Goal: Transaction & Acquisition: Purchase product/service

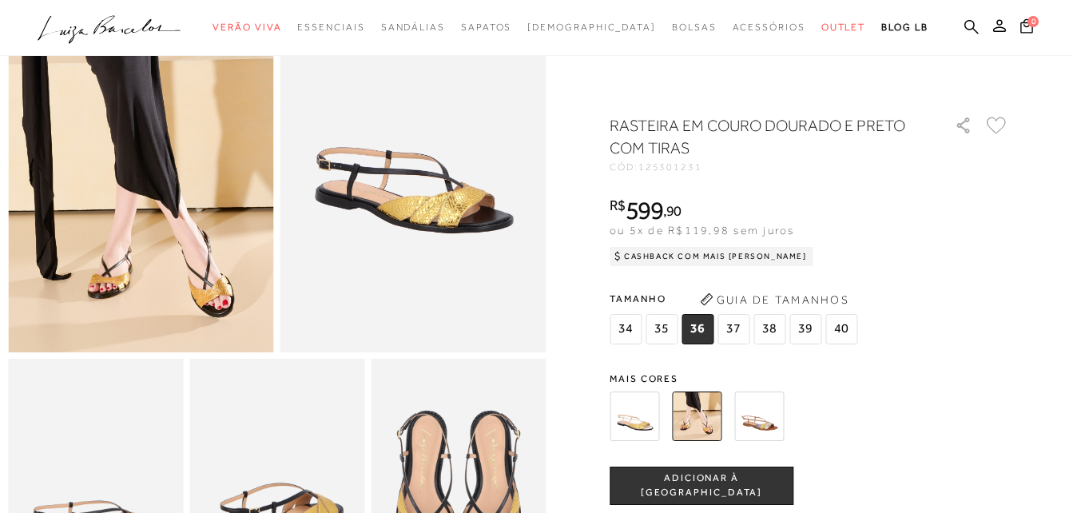
click at [733, 476] on button "ADICIONAR À [GEOGRAPHIC_DATA]" at bounding box center [702, 486] width 184 height 38
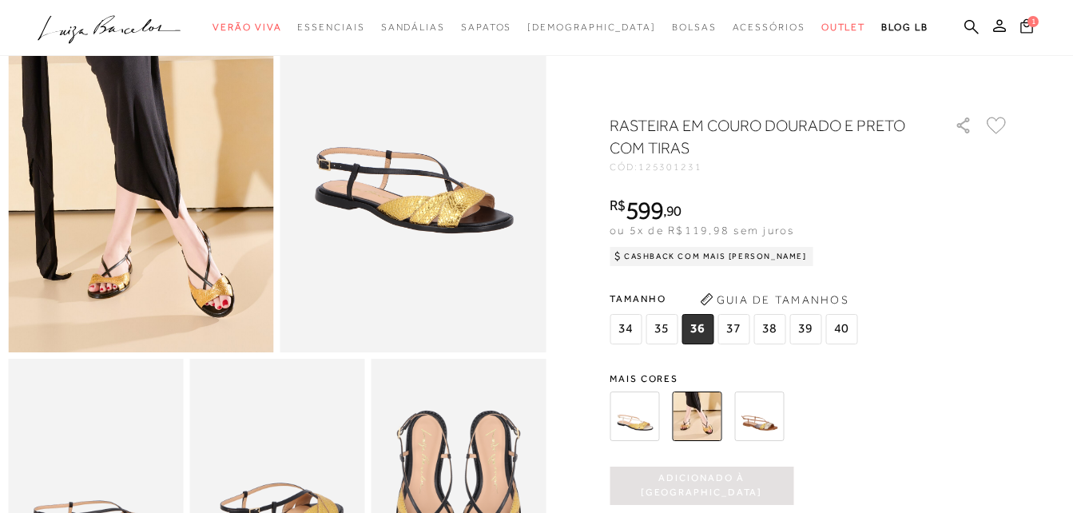
click at [1023, 29] on icon at bounding box center [1026, 25] width 13 height 15
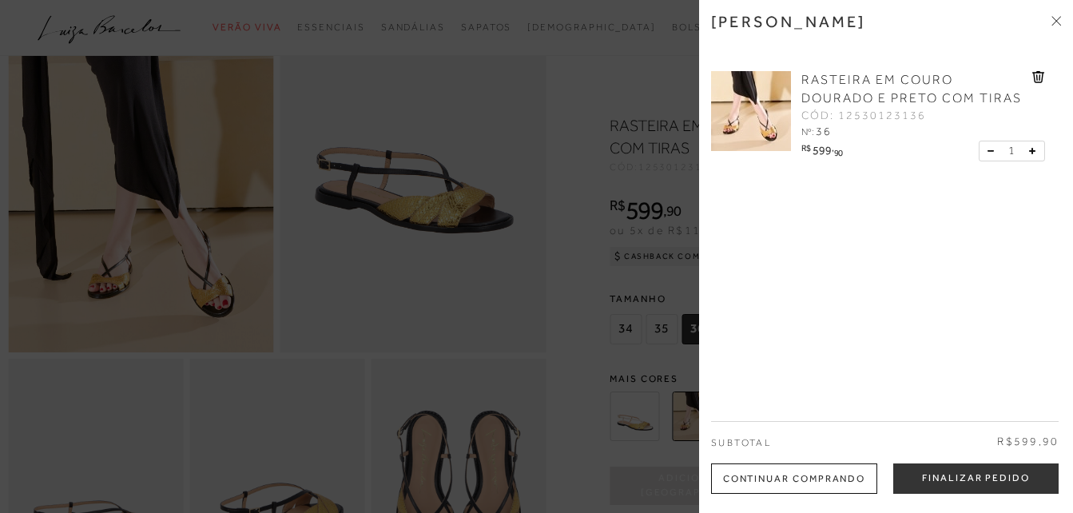
click at [1059, 18] on icon at bounding box center [1058, 18] width 5 height 5
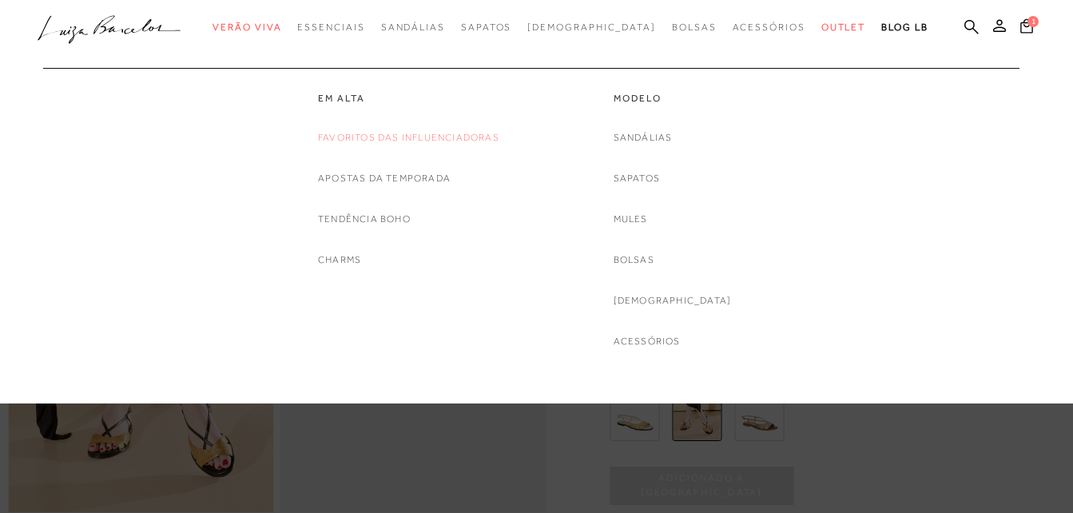
click at [467, 136] on link "Favoritos das Influenciadoras" at bounding box center [408, 137] width 181 height 17
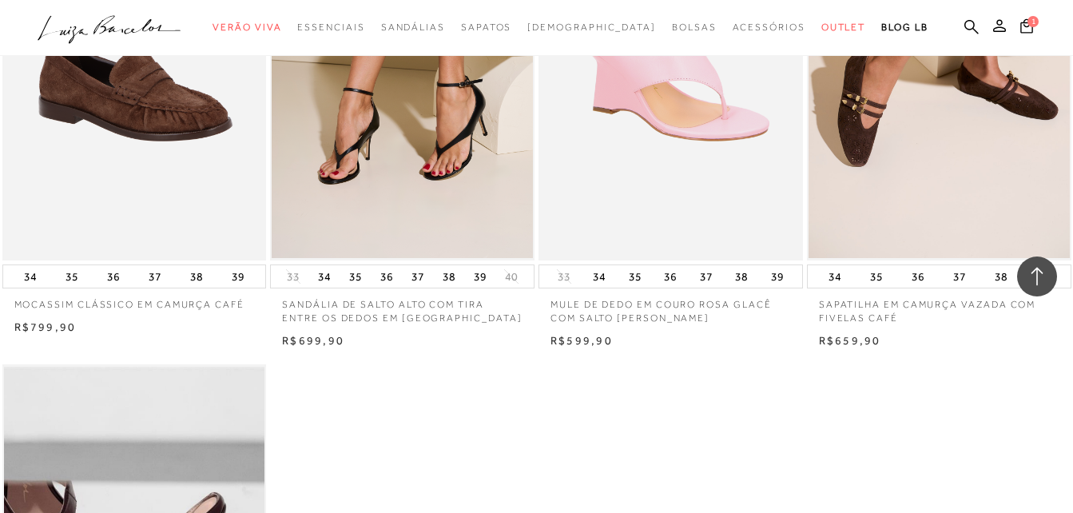
scroll to position [1758, 0]
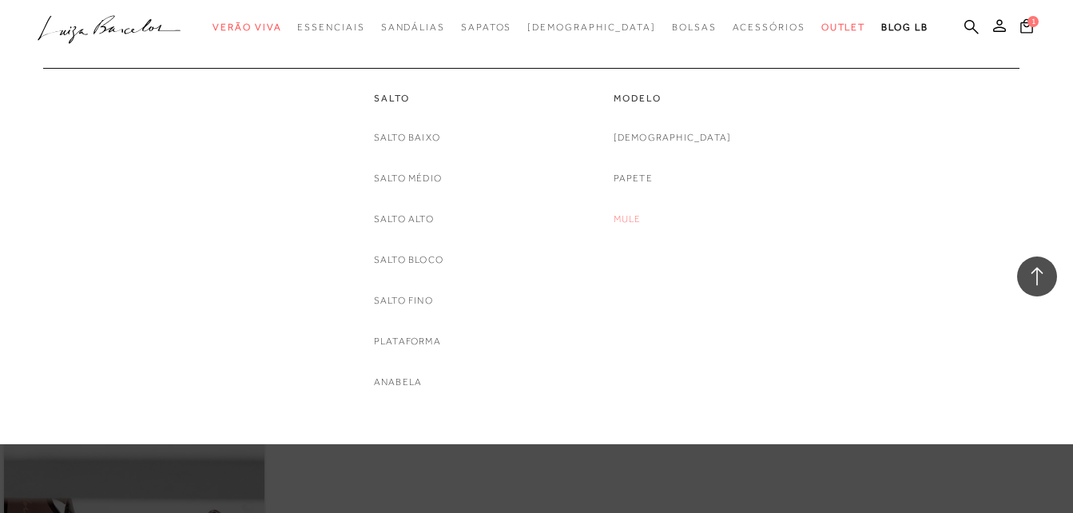
click at [642, 219] on link "Mule" at bounding box center [628, 219] width 28 height 17
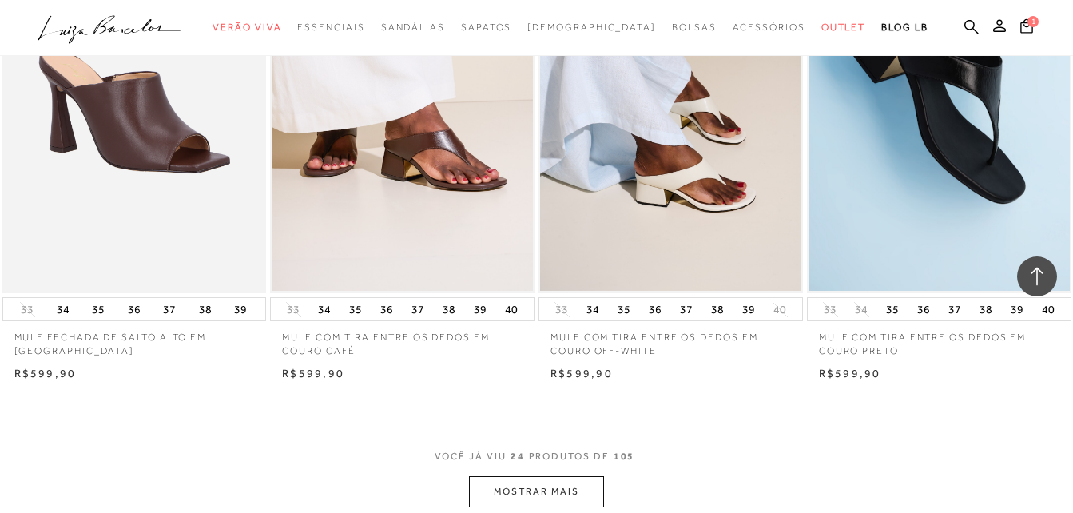
scroll to position [2956, 0]
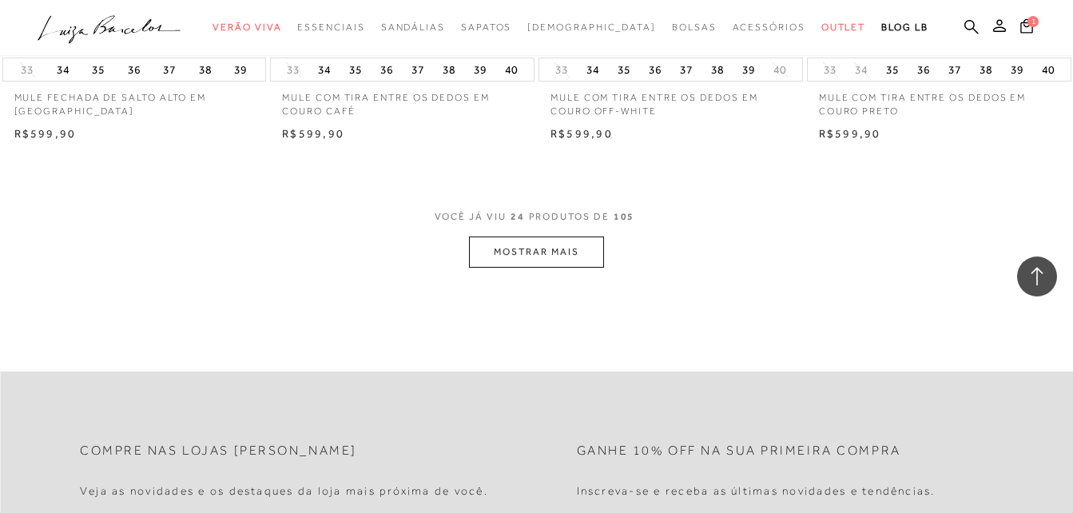
click at [508, 242] on button "MOSTRAR MAIS" at bounding box center [536, 251] width 134 height 31
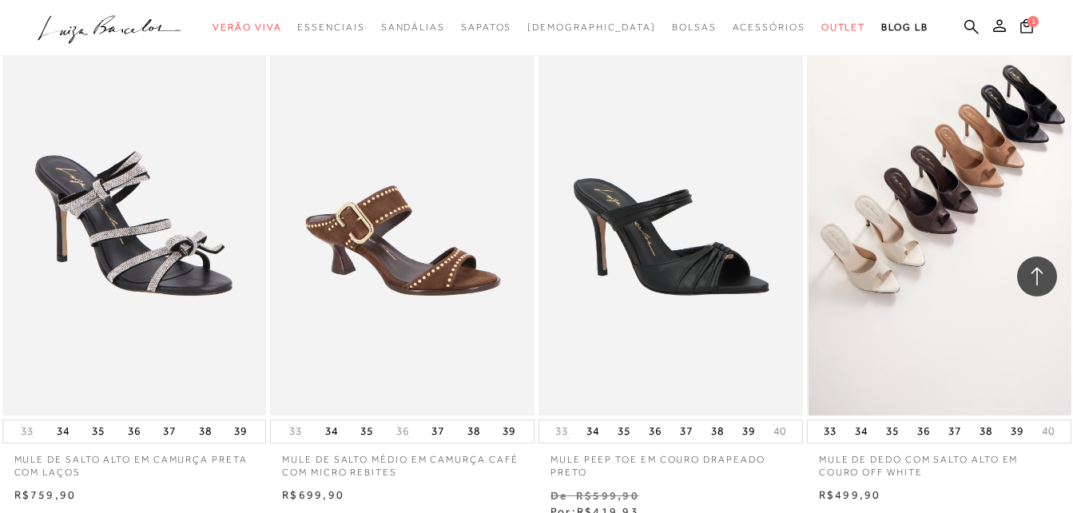
scroll to position [4634, 0]
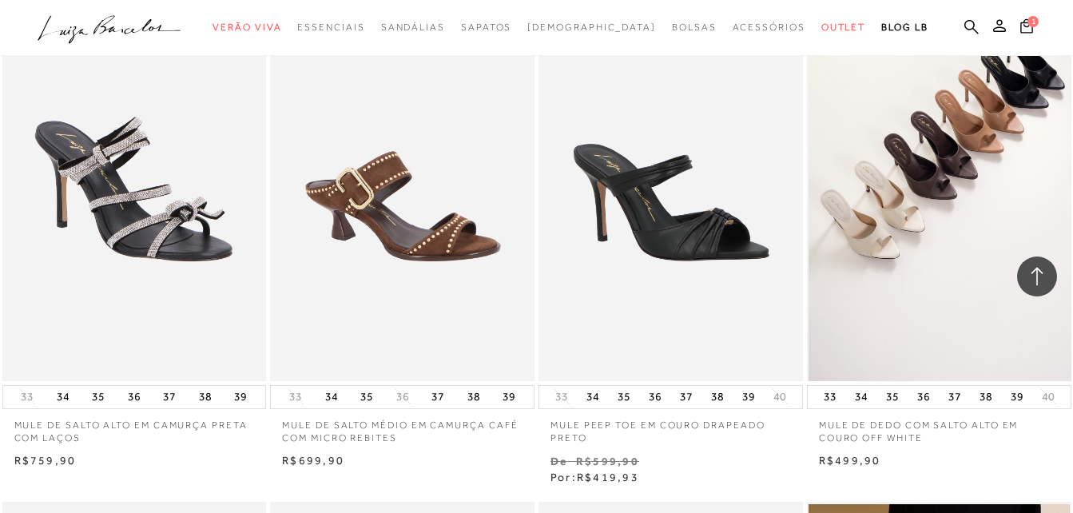
click at [996, 144] on img at bounding box center [940, 183] width 263 height 396
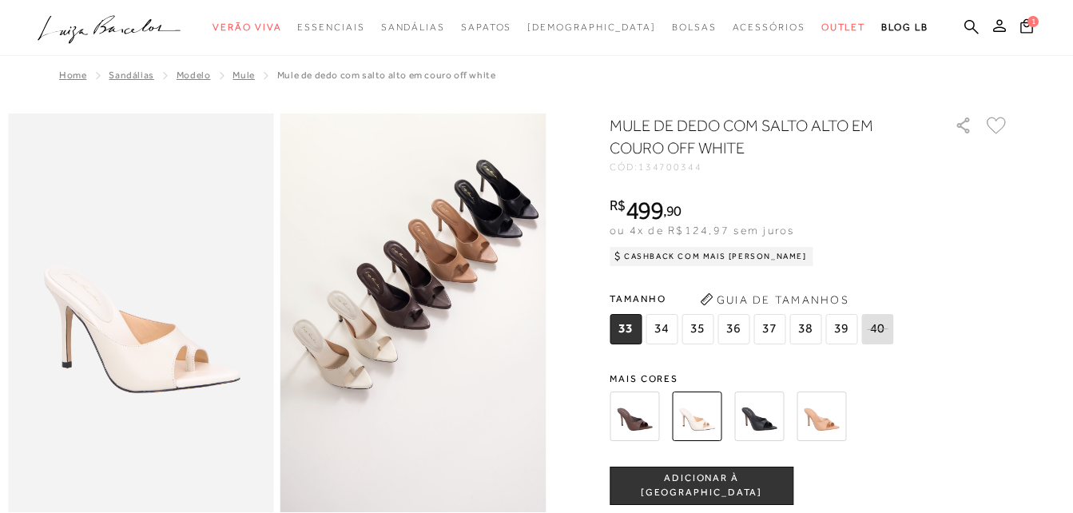
click at [648, 420] on img at bounding box center [635, 416] width 50 height 50
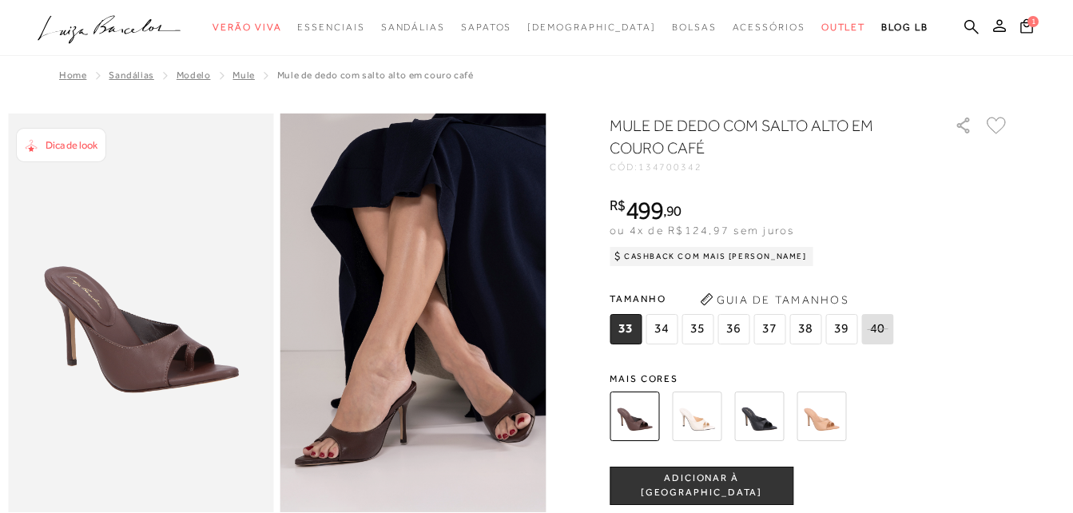
click at [755, 412] on img at bounding box center [759, 416] width 50 height 50
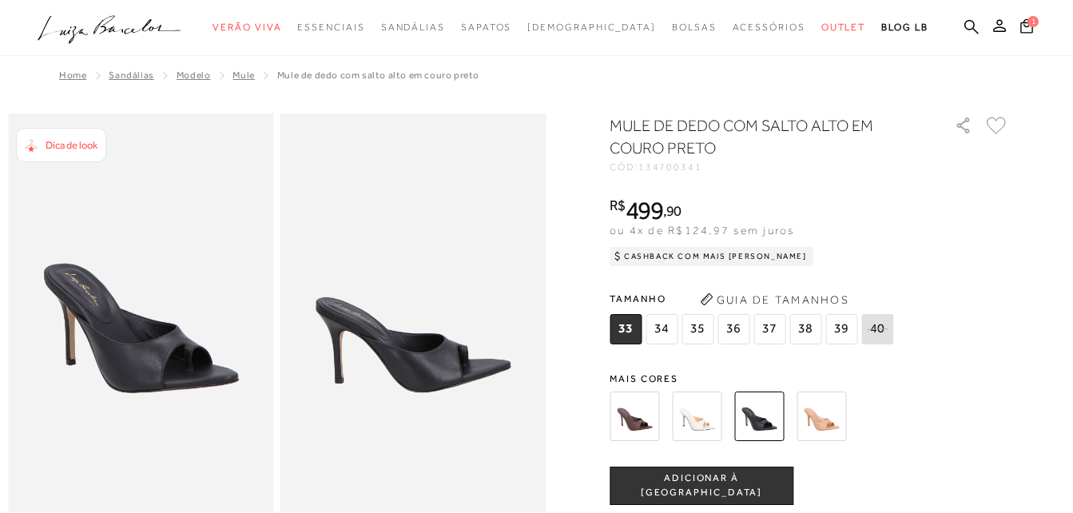
click at [825, 418] on img at bounding box center [822, 416] width 50 height 50
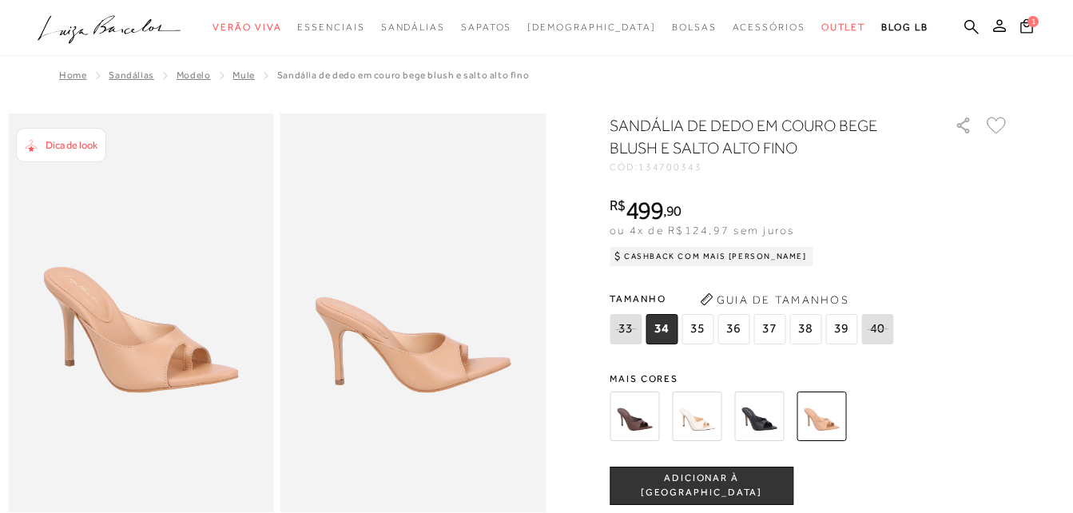
click at [765, 420] on img at bounding box center [759, 416] width 50 height 50
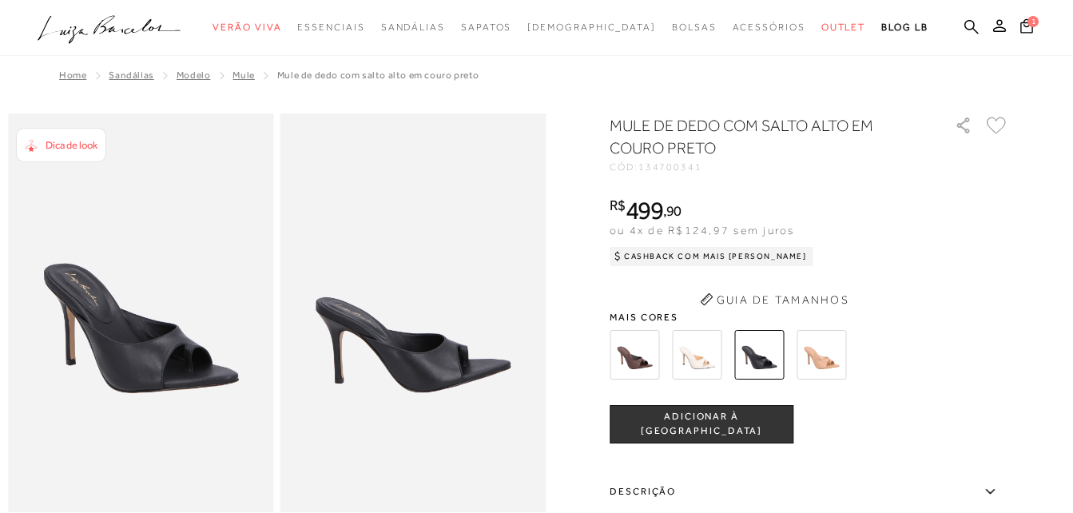
click at [704, 356] on div "MULE DE DEDO COM SALTO ALTO EM COURO PRETO CÓD: 134700341 × É necessário seleci…" at bounding box center [809, 439] width 399 height 650
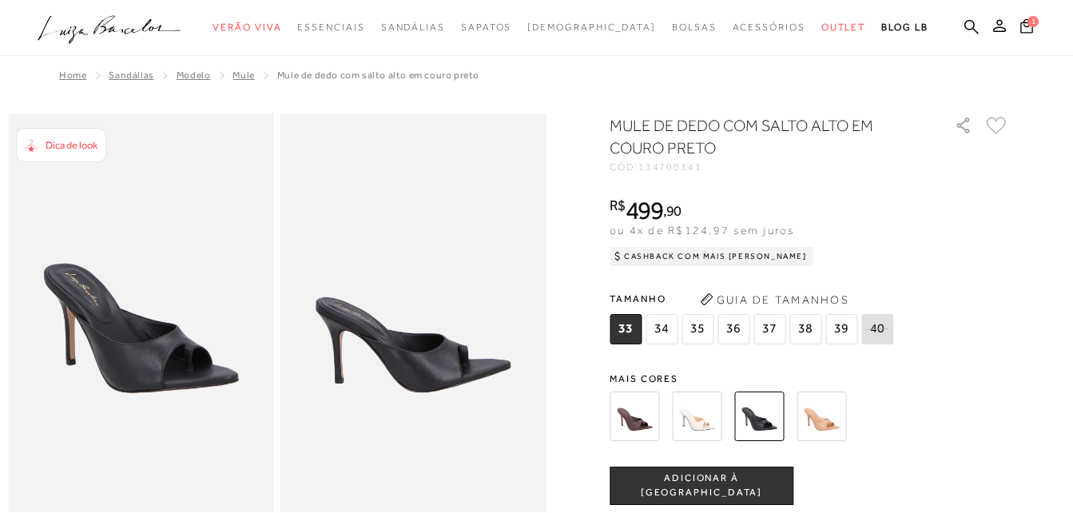
click at [699, 432] on img at bounding box center [697, 416] width 50 height 50
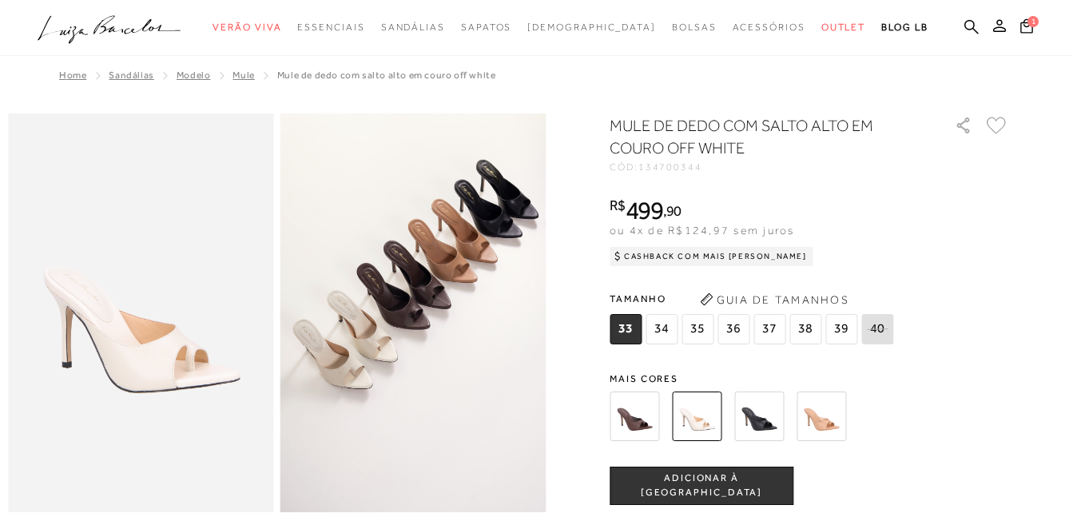
click at [829, 423] on img at bounding box center [822, 416] width 50 height 50
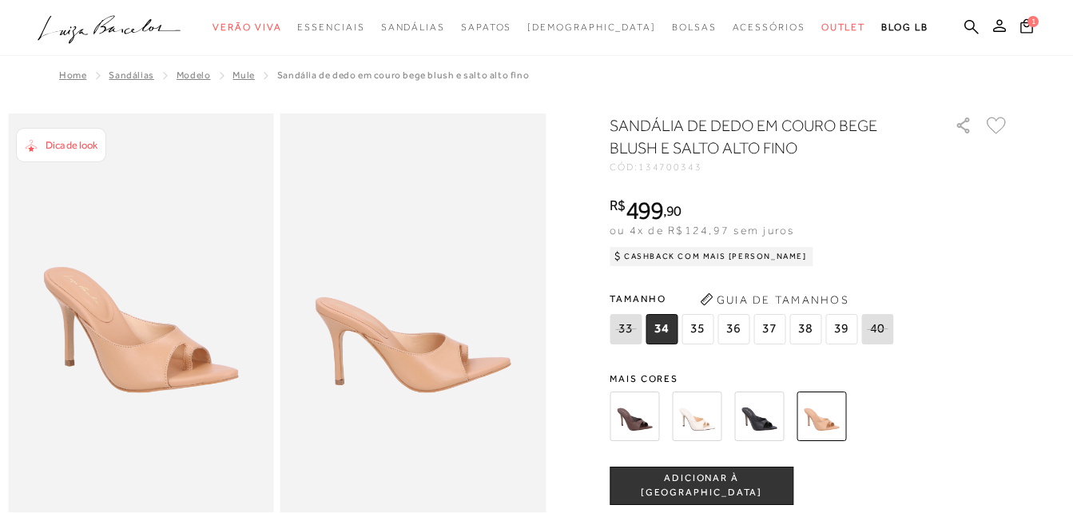
click at [638, 423] on img at bounding box center [635, 416] width 50 height 50
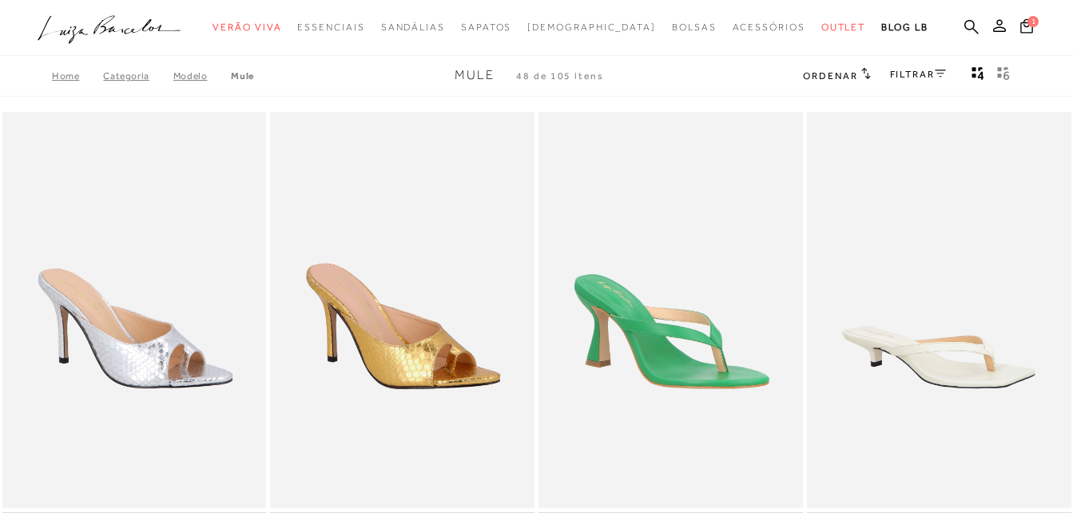
click at [416, 328] on img at bounding box center [403, 310] width 263 height 396
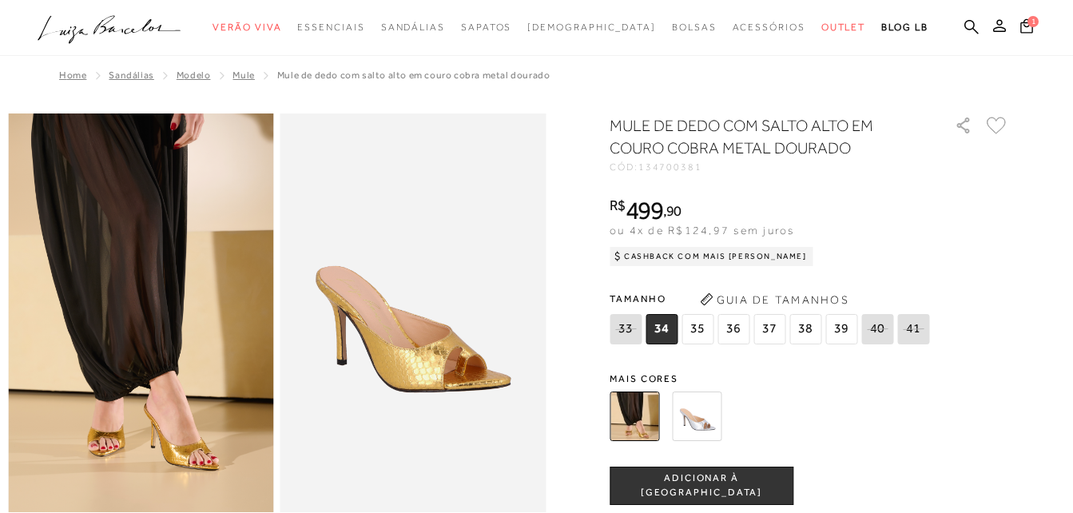
click at [698, 418] on img at bounding box center [697, 416] width 50 height 50
click at [701, 427] on img at bounding box center [697, 416] width 50 height 50
